Goal: Task Accomplishment & Management: Manage account settings

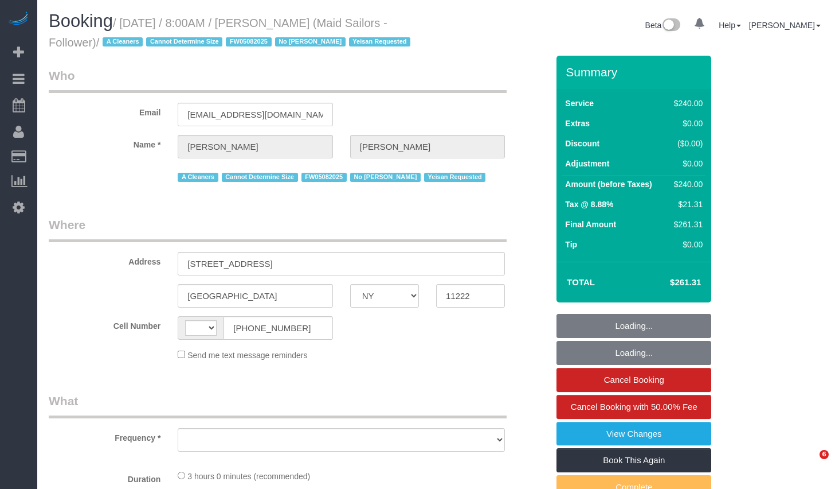
select select "NY"
select select "number:89"
select select "number:90"
select select "number:15"
select select "number:5"
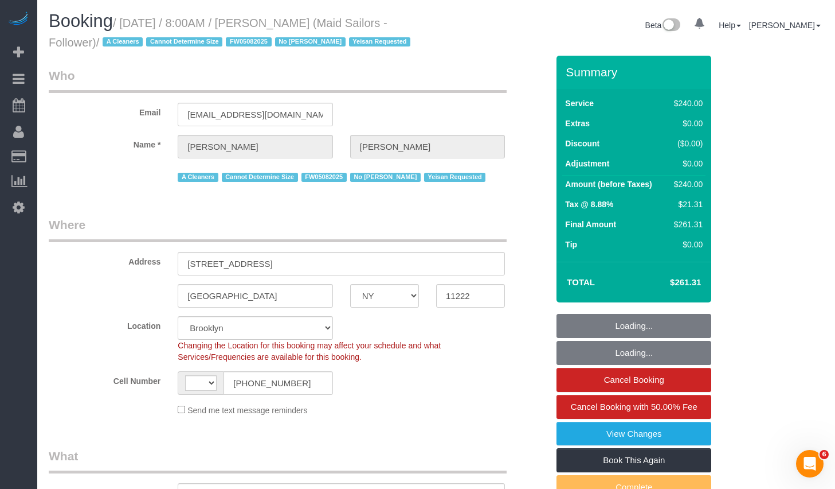
select select "string:stripe-pm_1R7KRM4VGloSiKo7Lkc5SEmQ"
select select "180"
select select "string:[GEOGRAPHIC_DATA]"
select select "object:869"
select select "spot1"
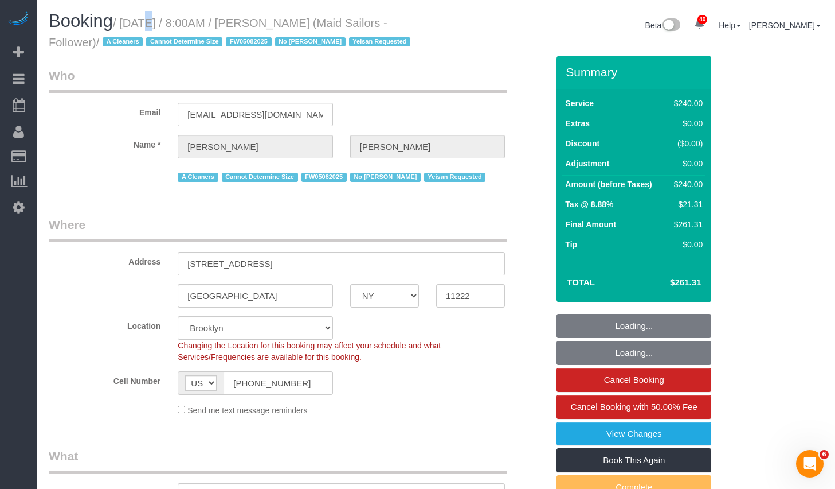
select select "object:1483"
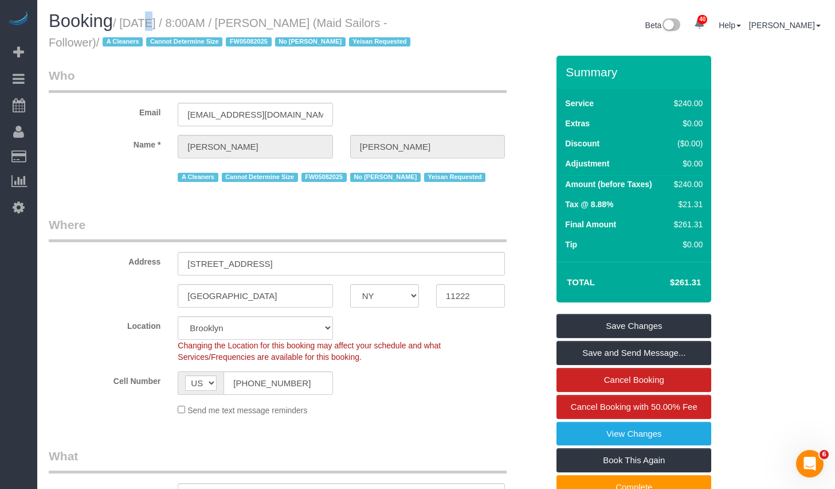
drag, startPoint x: 130, startPoint y: 22, endPoint x: 95, endPoint y: 45, distance: 41.3
click at [95, 45] on small "/ October 15, 2025 / 8:00AM / Shahil Patel (Maid Sailors - Follower) / A Cleane…" at bounding box center [231, 33] width 365 height 32
copy small "October 15, 2025 / 8:00AM / Shahil Patel (Maid Sailors - Follower)"
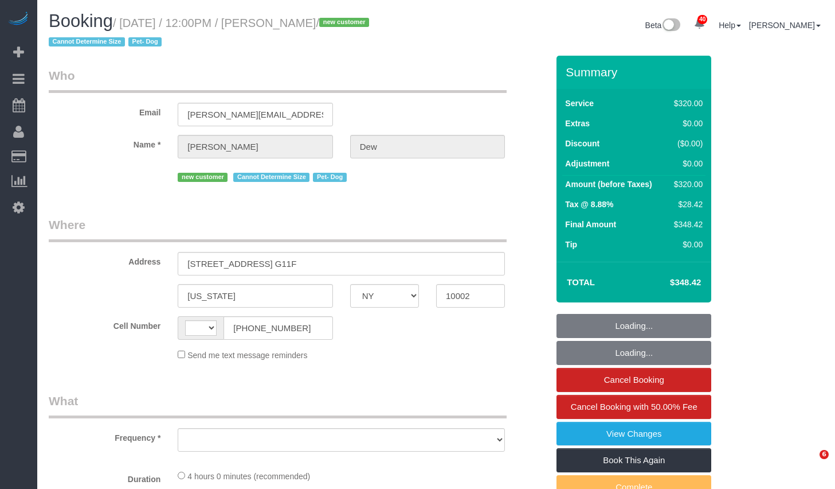
select select "NY"
select select "string:[GEOGRAPHIC_DATA]"
select select "object:580"
select select "string:stripe-pm_1SICJx4VGloSiKo7DHLW4h6D"
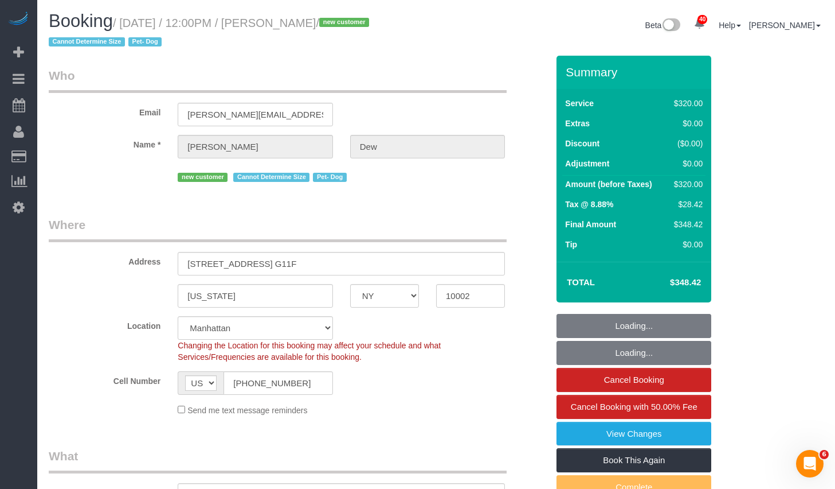
drag, startPoint x: 0, startPoint y: 0, endPoint x: 341, endPoint y: 28, distance: 342.3
click at [341, 28] on small "/ October 15, 2025 / 12:00PM / Harris Dew / new customer Cannot Determine Size …" at bounding box center [211, 33] width 324 height 32
copy small "Harris Dew"
select select "240"
select select "spot1"
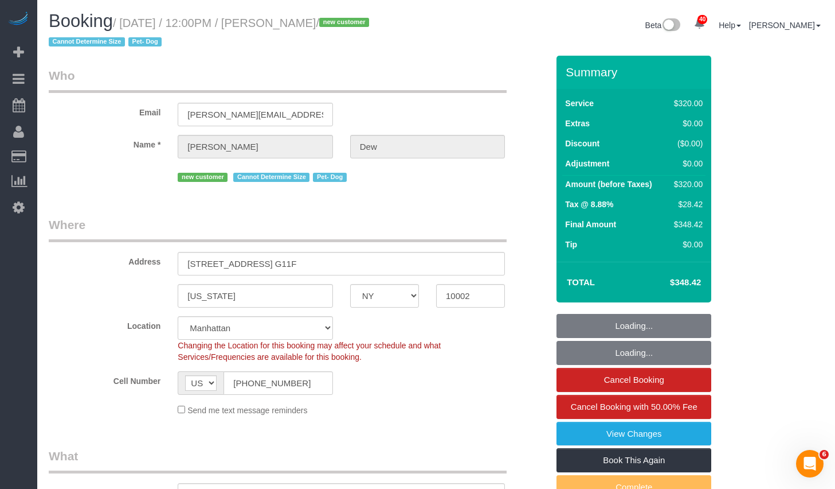
select select "number:57"
select select "number:72"
select select "number:13"
select select "number:5"
select select "object:1497"
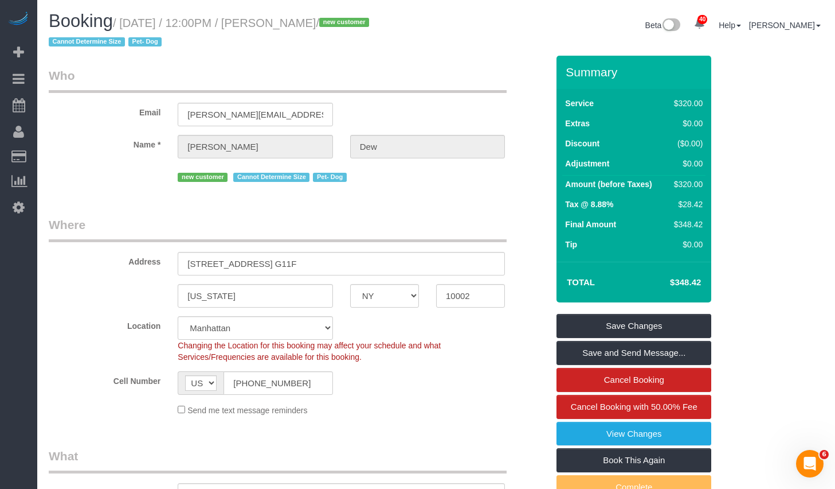
drag, startPoint x: 131, startPoint y: 22, endPoint x: 340, endPoint y: 25, distance: 208.7
click at [340, 25] on small "/ October 15, 2025 / 12:00PM / Harris Dew / new customer Cannot Determine Size …" at bounding box center [211, 33] width 324 height 32
copy small "October 15, 2025 / 12:00PM / Harris Dew"
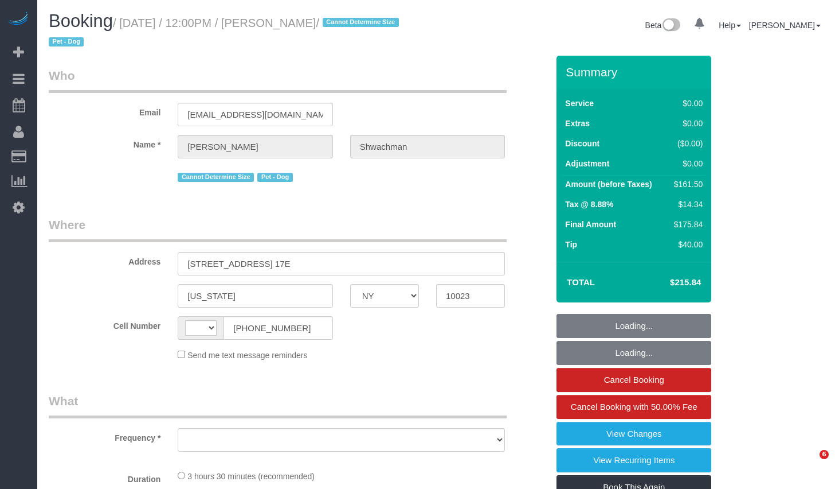
select select "NY"
select select "string:[GEOGRAPHIC_DATA]"
select select "object:825"
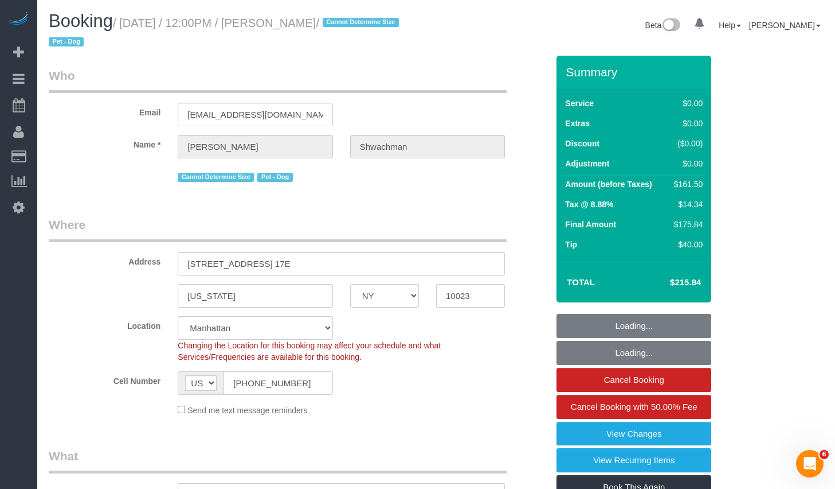
select select "string:stripe-pm_1S4X6M4VGloSiKo7KyTF8rpw"
select select "1"
select select "2"
select select "object:934"
select select "spot1"
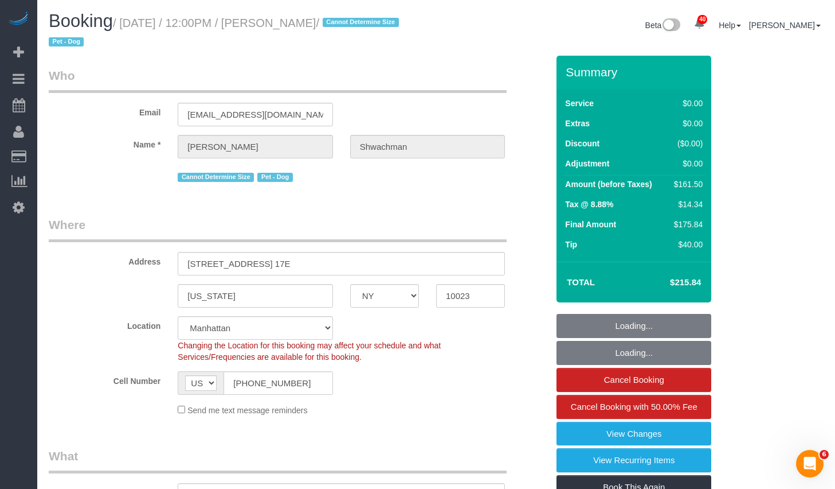
select select "number:59"
select select "number:73"
select select "number:13"
select select "number:5"
drag, startPoint x: 287, startPoint y: 21, endPoint x: 374, endPoint y: 23, distance: 87.2
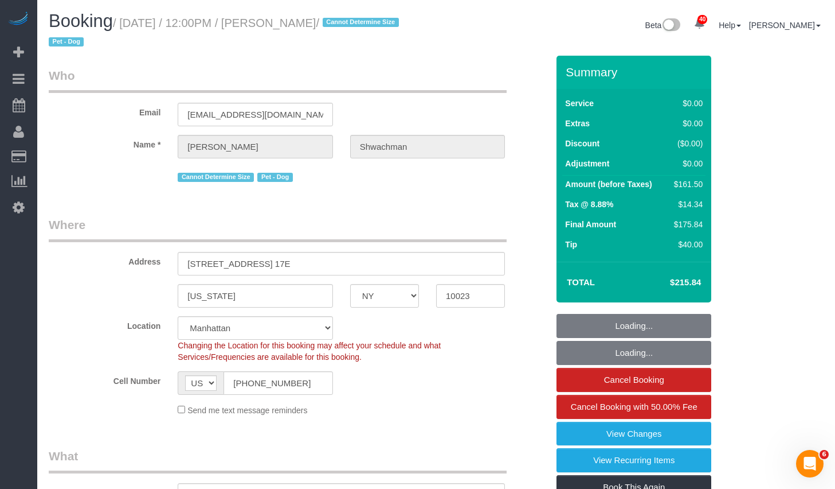
click at [374, 23] on small "/ October 15, 2025 / 12:00PM / Tyler Shwachman / Cannot Determine Size Pet - Dog" at bounding box center [226, 33] width 354 height 32
copy small "Tyler Shwachman"
select select "1"
select select "2"
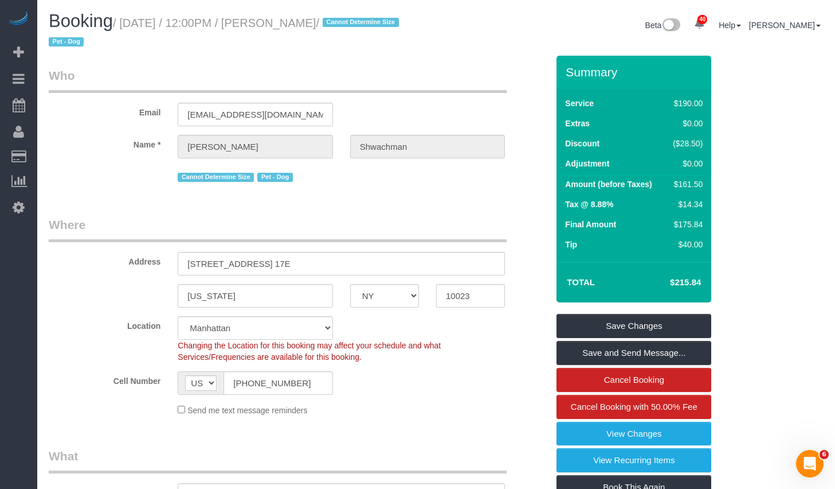
click at [146, 20] on small "/ October 15, 2025 / 12:00PM / Tyler Shwachman / Cannot Determine Size Pet - Dog" at bounding box center [226, 33] width 354 height 32
drag, startPoint x: 130, startPoint y: 22, endPoint x: 375, endPoint y: 26, distance: 244.9
click at [375, 26] on small "/ October 15, 2025 / 12:00PM / Tyler Shwachman / Cannot Determine Size Pet - Dog" at bounding box center [226, 33] width 354 height 32
copy small "October 15, 2025 / 12:00PM / Tyler Shwachman"
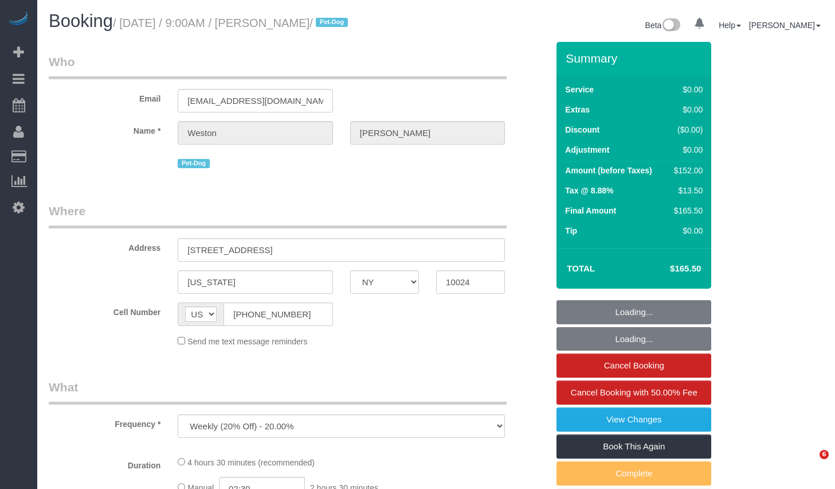
select select "NY"
select select "number:57"
select select "number:72"
select select "number:13"
select select "number:6"
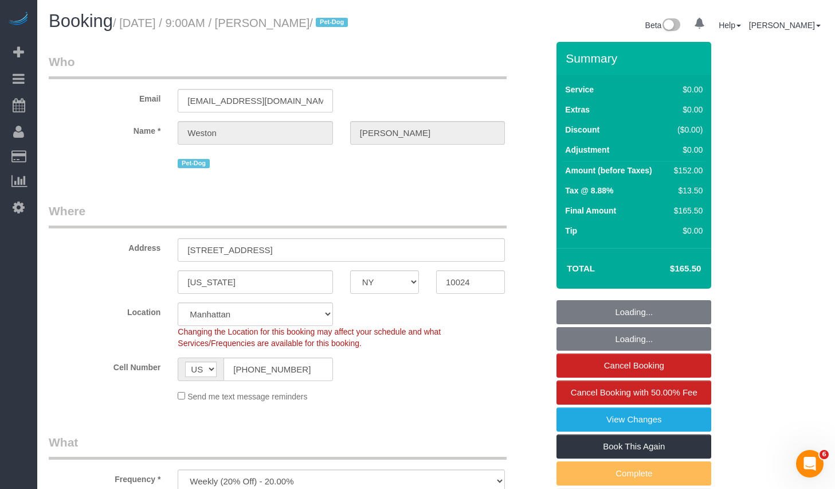
select select "object:974"
click at [341, 29] on small "/ October 16, 2025 / 9:00AM / Weston Litz / Pet-Dog" at bounding box center [232, 23] width 239 height 13
select select "2"
select select "spot1"
select select "string:stripe-pm_1S0kuA4VGloSiKo7TQT4BI7k"
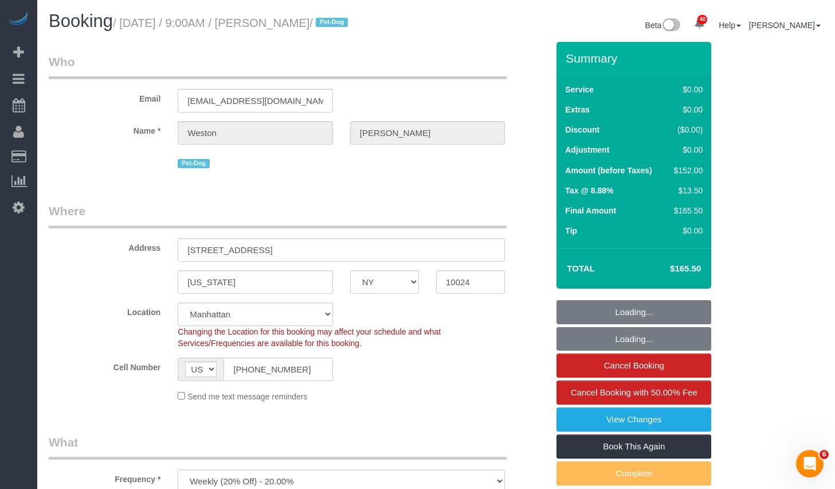
select select "2"
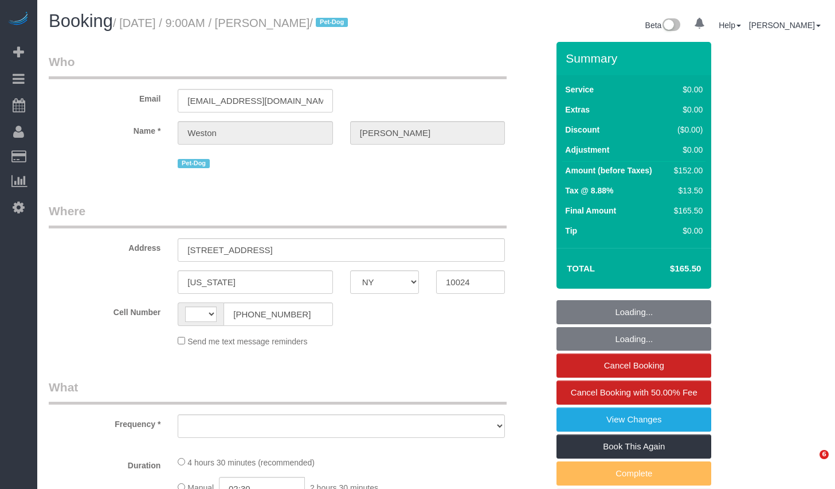
select select "NY"
select select "number:57"
select select "number:72"
select select "number:13"
select select "number:6"
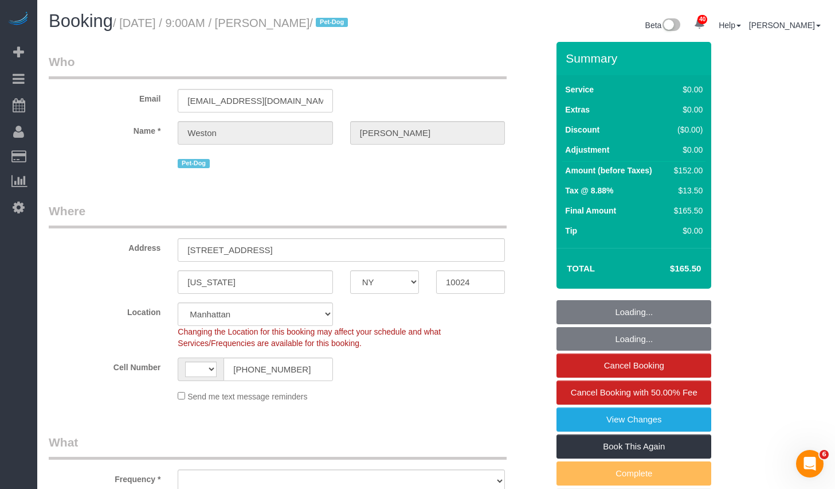
select select "string:[GEOGRAPHIC_DATA]"
select select "object:1073"
select select "string:stripe-pm_1S0kuA4VGloSiKo7TQT4BI7k"
select select "2"
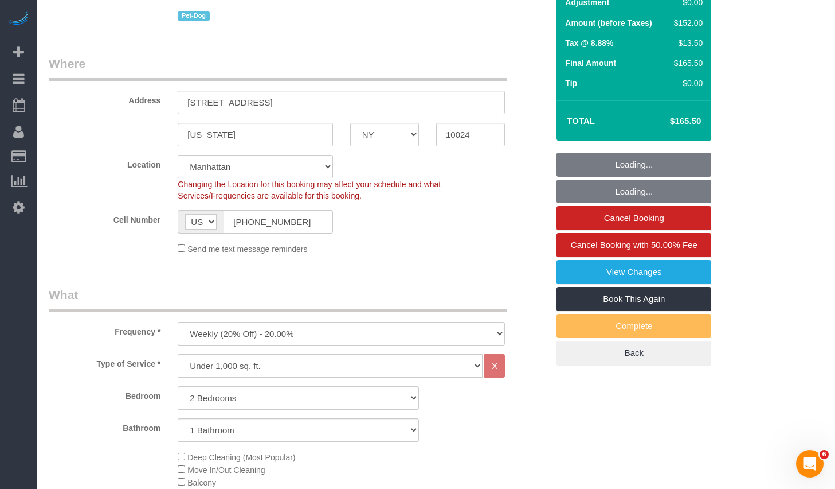
select select "spot1"
select select "2"
select select "object:1556"
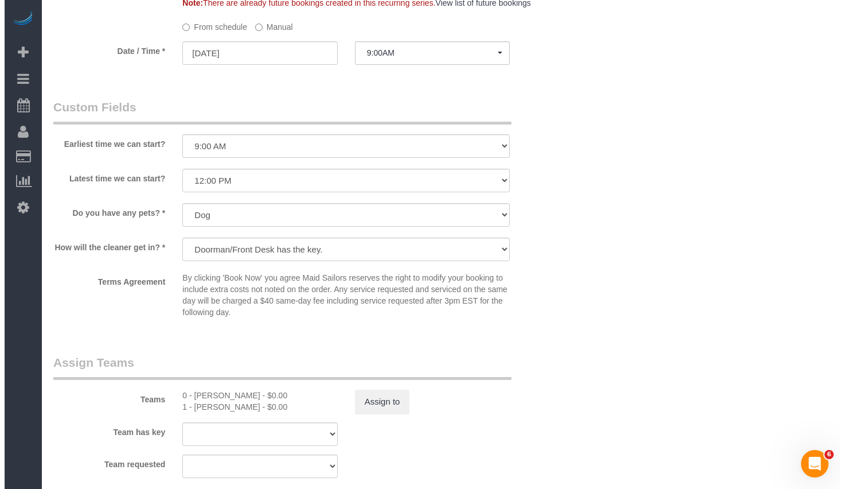
scroll to position [1391, 0]
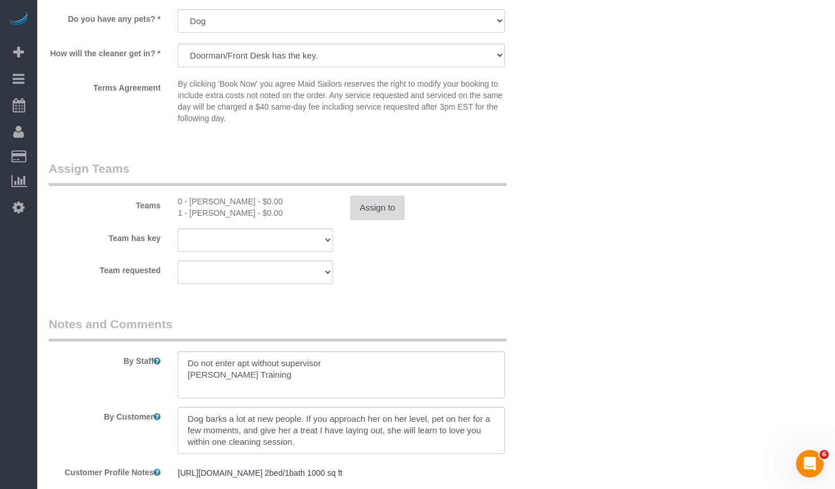
click at [394, 208] on button "Assign to" at bounding box center [377, 208] width 55 height 24
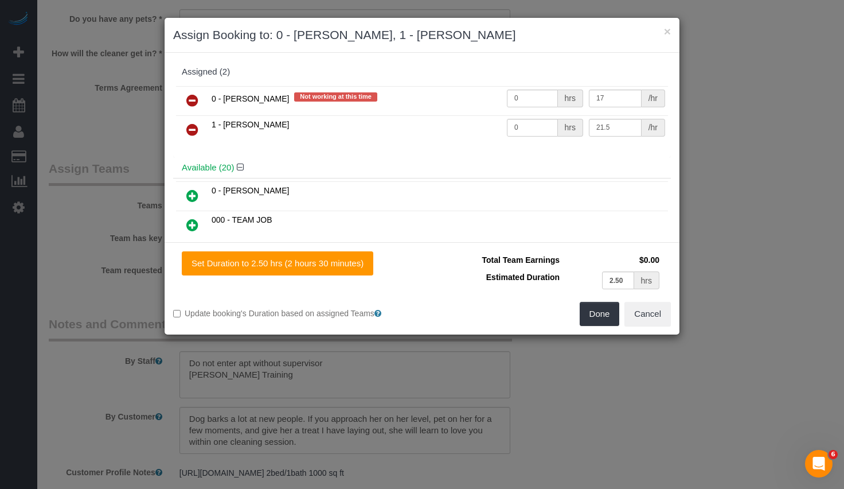
click at [194, 101] on icon at bounding box center [192, 100] width 12 height 14
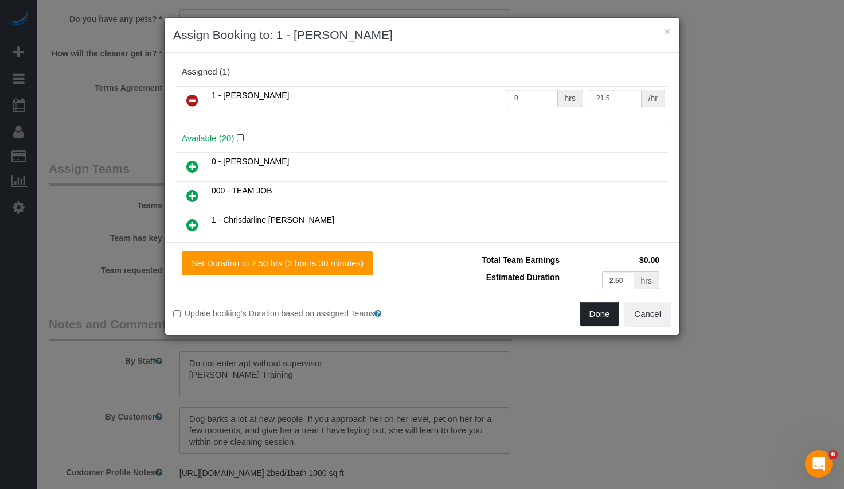
click at [597, 316] on button "Done" at bounding box center [600, 314] width 40 height 24
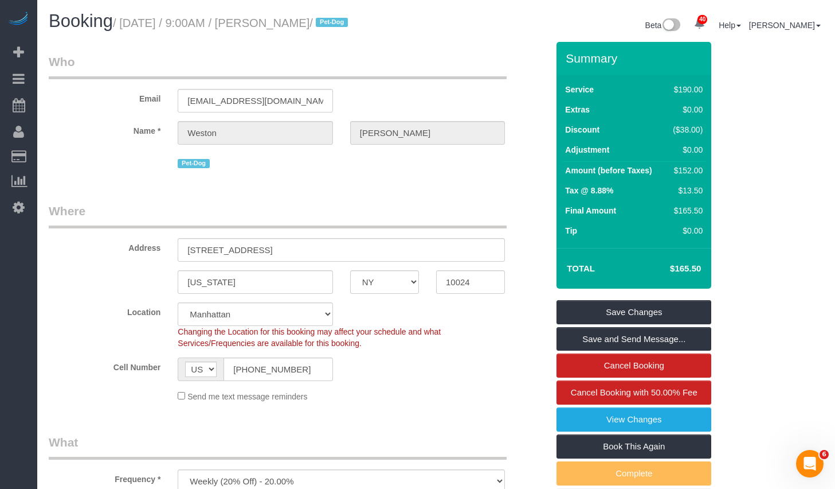
scroll to position [136, 0]
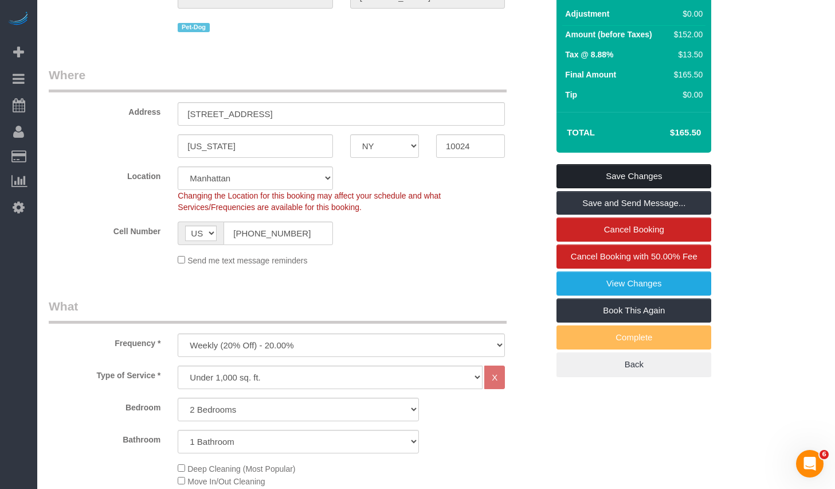
click at [641, 171] on link "Save Changes" at bounding box center [634, 176] width 155 height 24
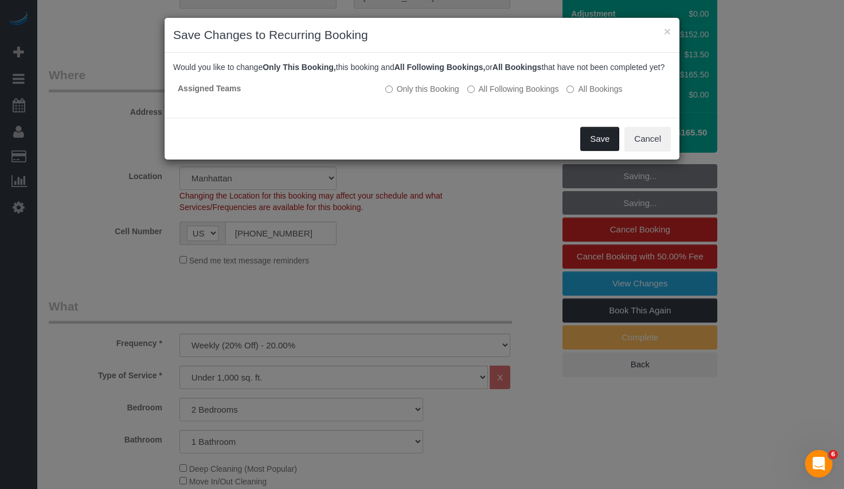
click at [603, 151] on button "Save" at bounding box center [599, 139] width 39 height 24
